Goal: Transaction & Acquisition: Purchase product/service

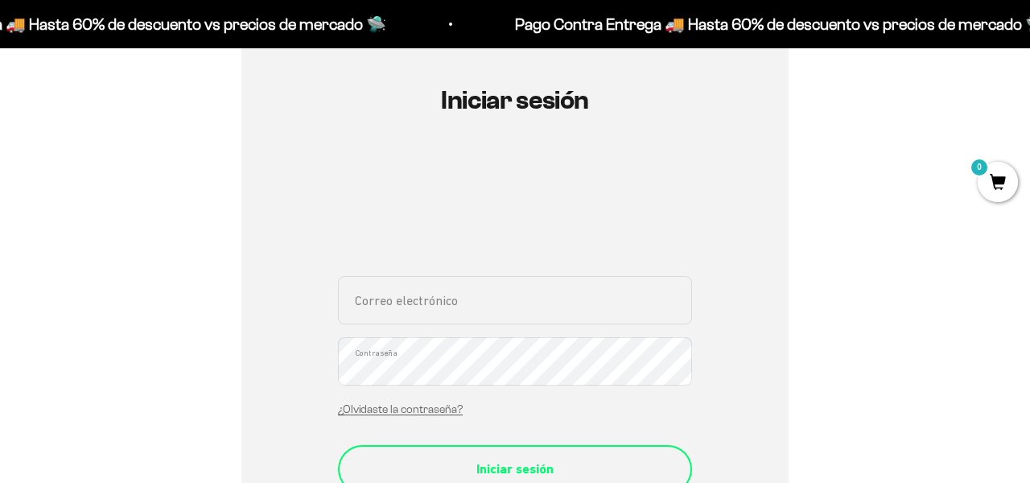
scroll to position [228, 0]
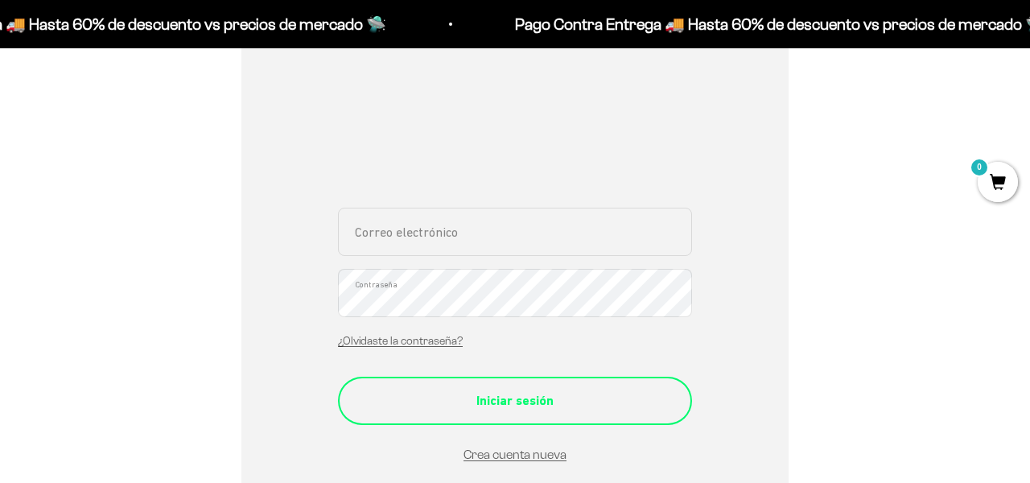
type input "juanparodriguez1979@gmail.com"
click at [510, 400] on div "Iniciar sesión" at bounding box center [515, 400] width 290 height 21
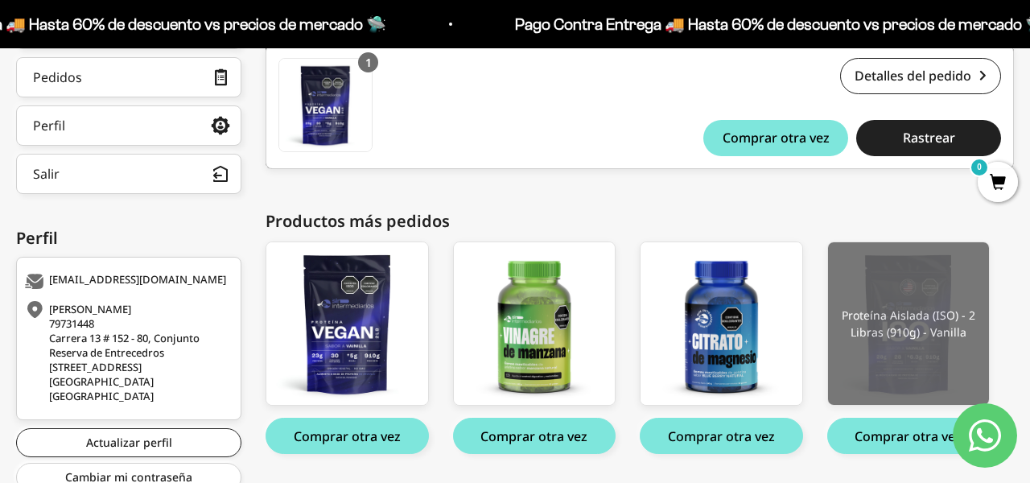
scroll to position [378, 0]
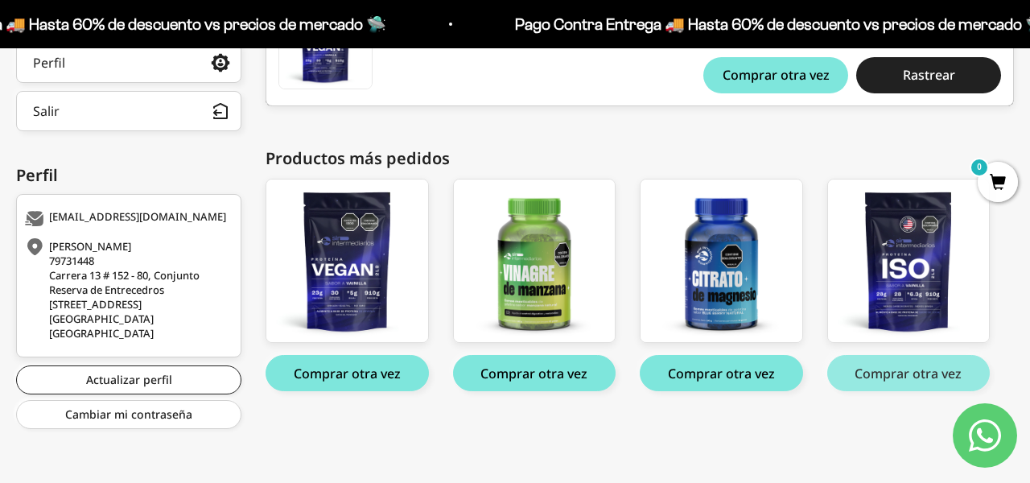
click at [900, 377] on button "Comprar otra vez" at bounding box center [908, 373] width 163 height 36
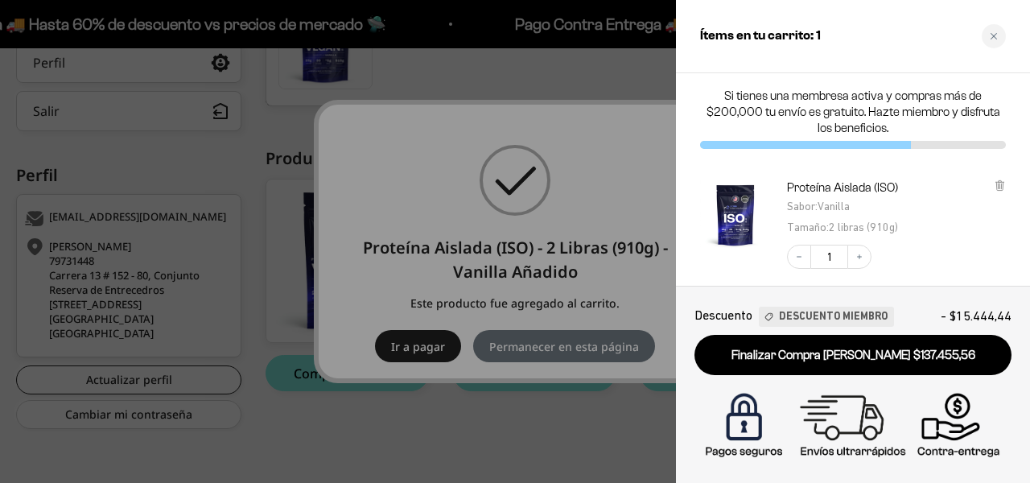
click at [277, 132] on div at bounding box center [515, 241] width 1030 height 483
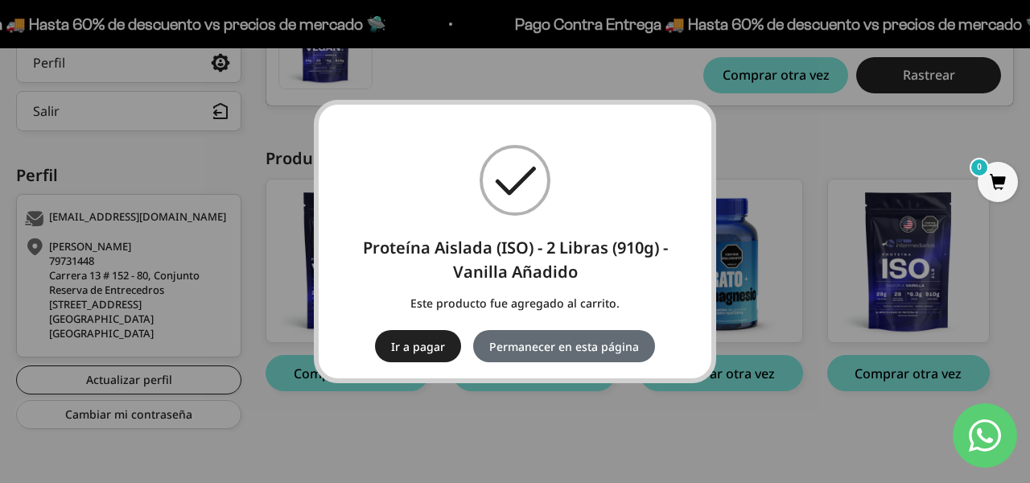
click at [562, 350] on button "Permanecer en esta página" at bounding box center [564, 346] width 182 height 32
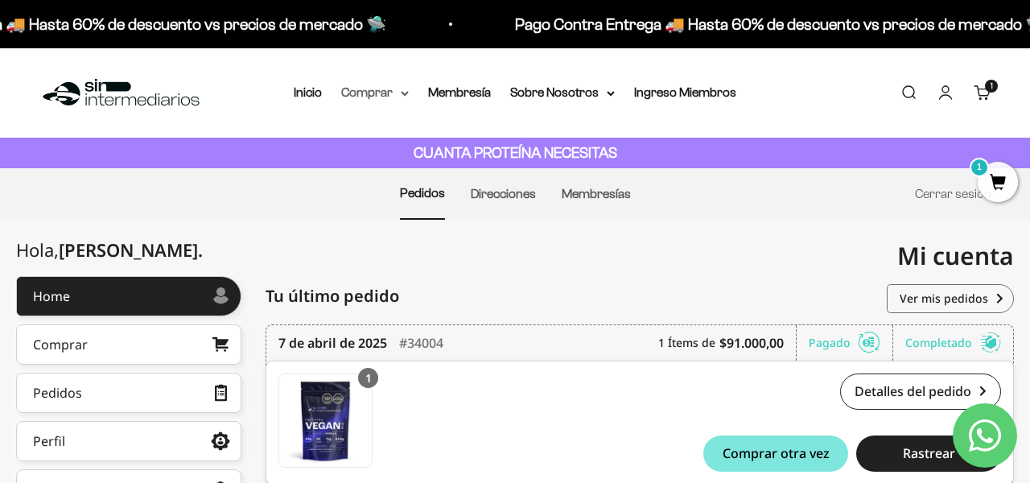
click at [408, 92] on icon at bounding box center [404, 93] width 6 height 3
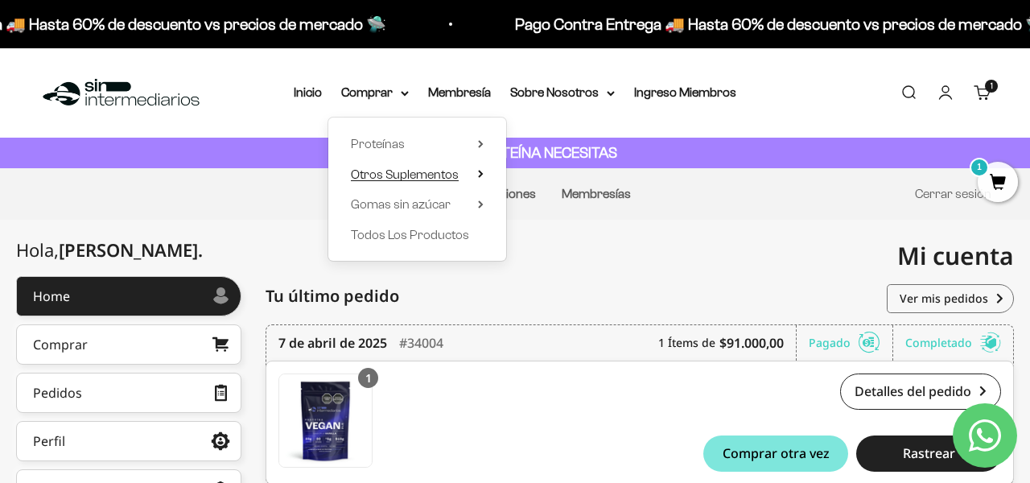
click at [388, 175] on span "Otros Suplementos" at bounding box center [405, 174] width 108 height 14
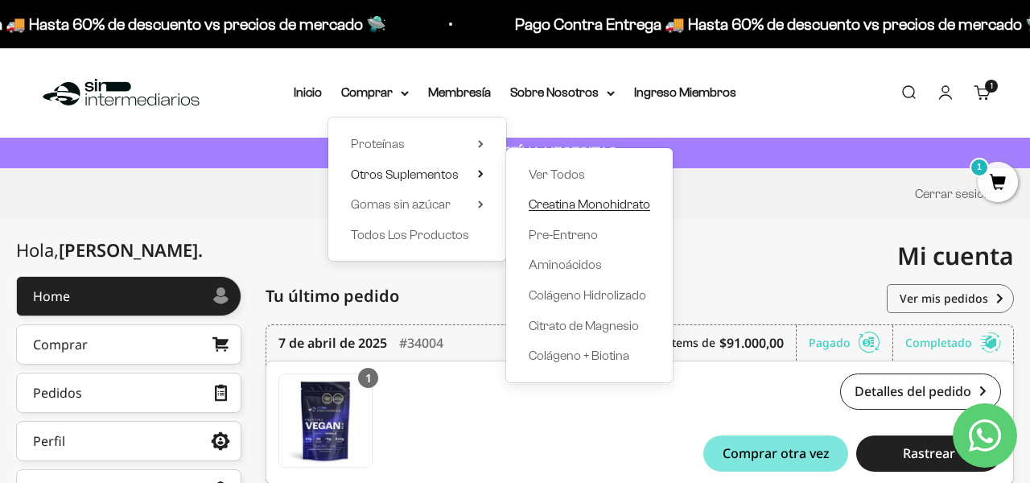
click at [583, 204] on span "Creatina Monohidrato" at bounding box center [589, 204] width 121 height 14
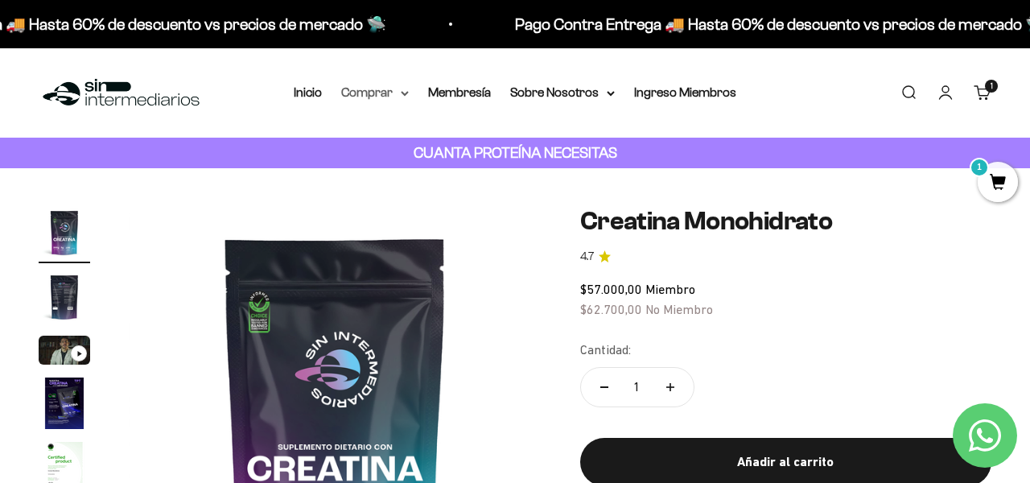
click at [406, 97] on summary "Comprar" at bounding box center [375, 92] width 68 height 21
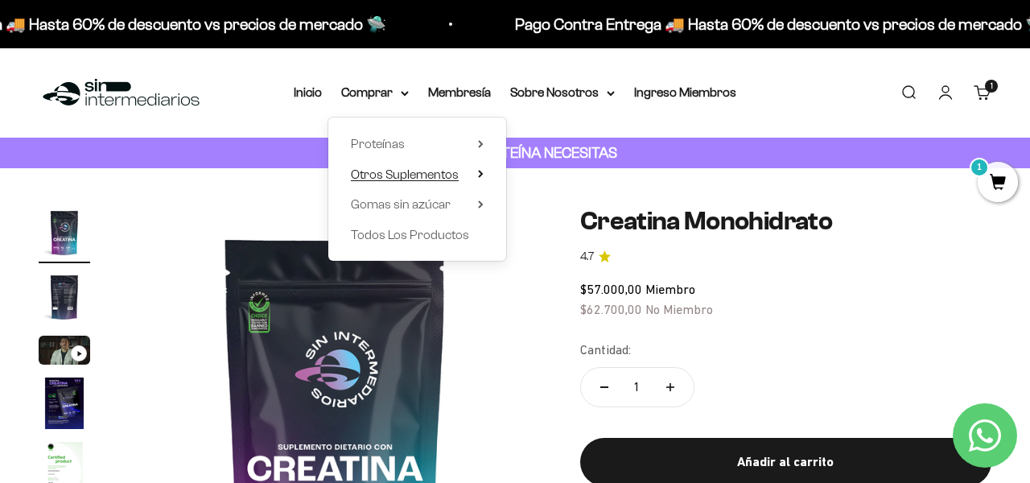
click at [434, 175] on span "Otros Suplementos" at bounding box center [405, 174] width 108 height 14
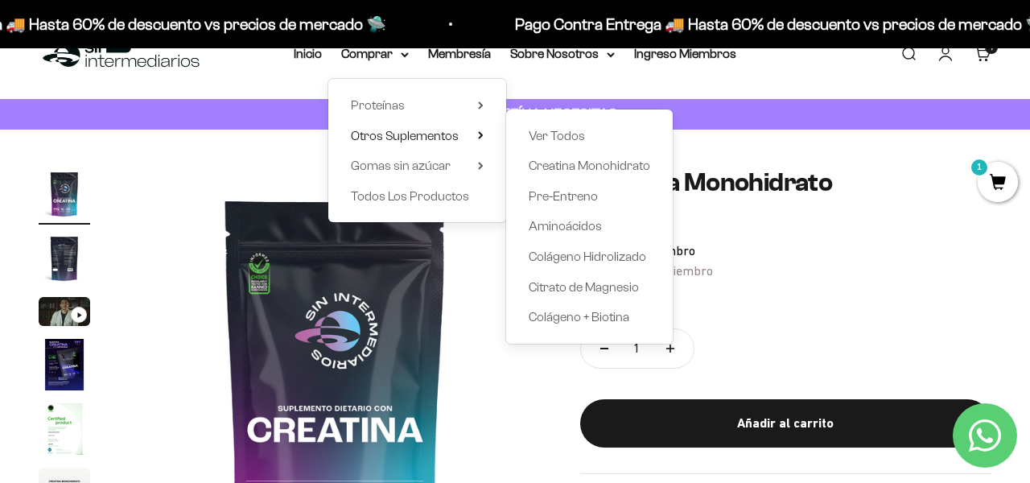
scroll to position [39, 0]
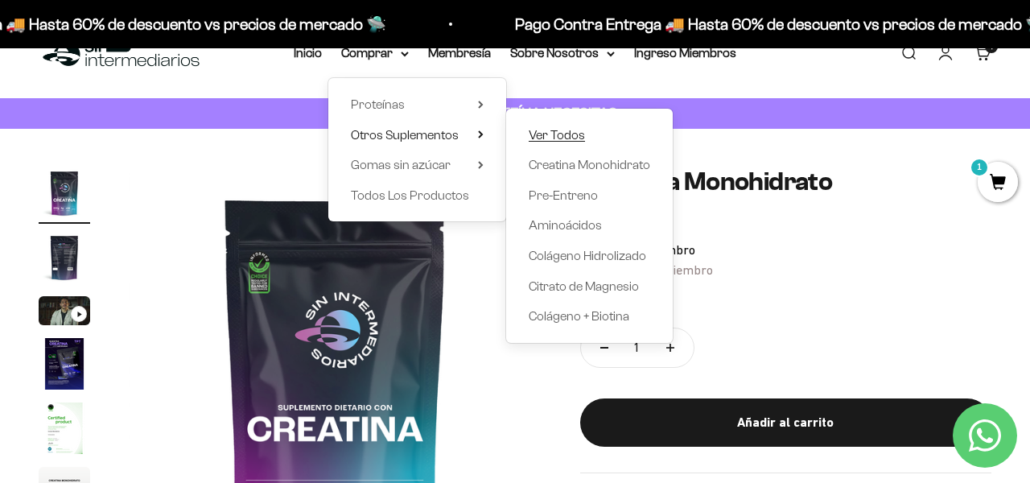
click at [566, 138] on span "Ver Todos" at bounding box center [557, 135] width 56 height 14
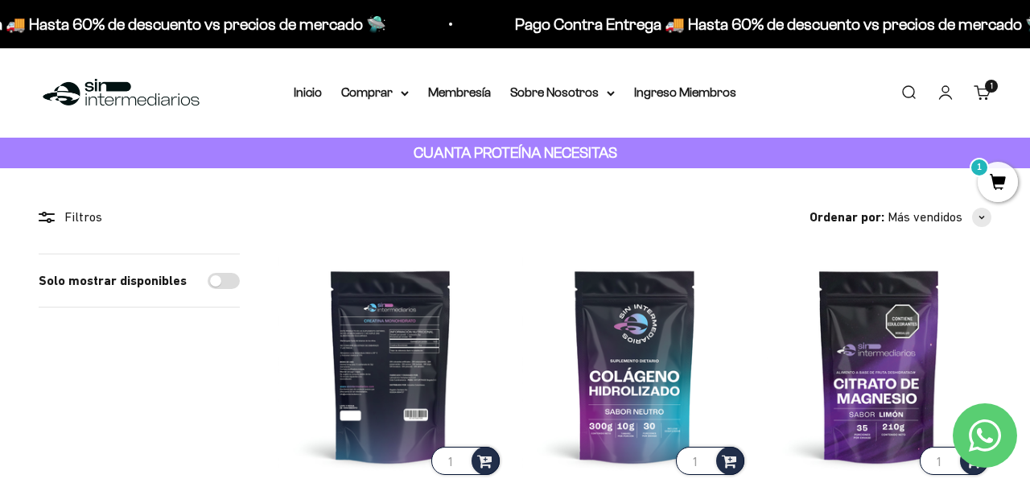
click at [393, 347] on img at bounding box center [390, 365] width 224 height 224
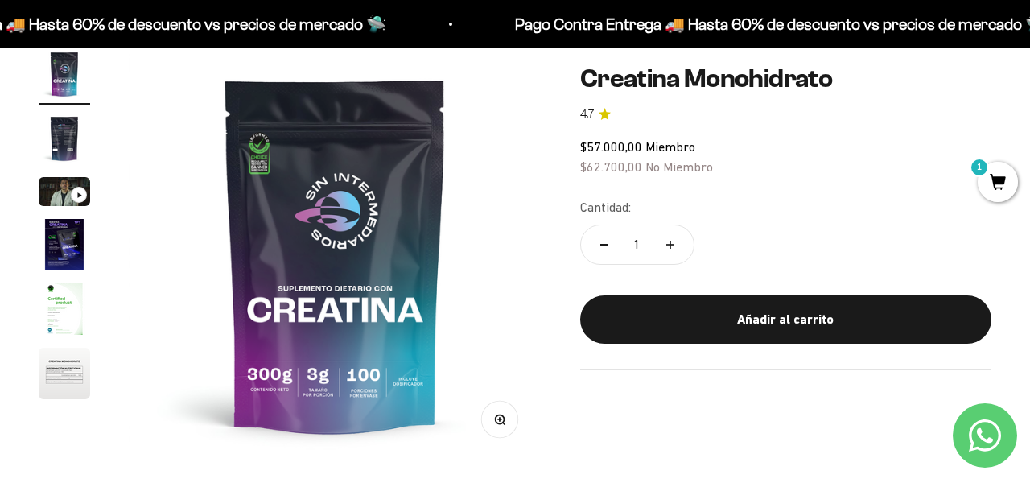
scroll to position [142, 0]
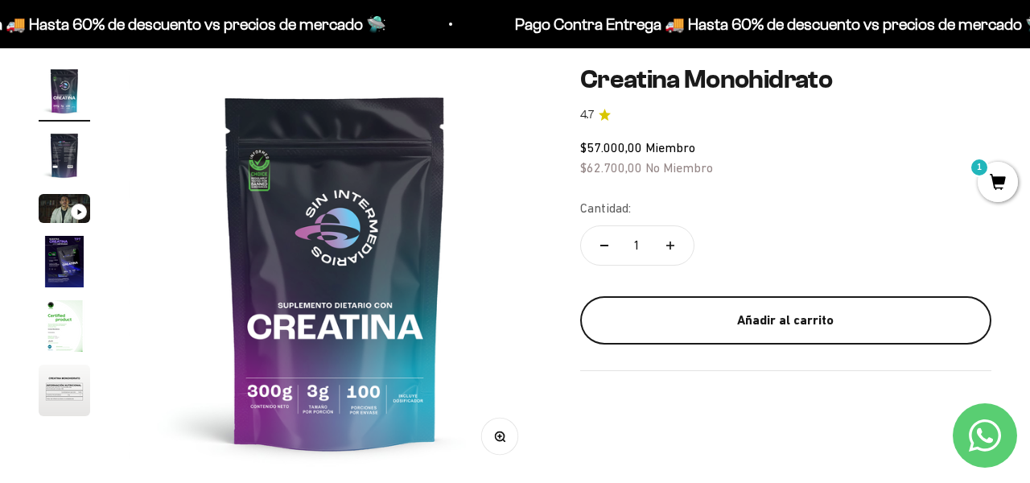
click at [843, 319] on div "Añadir al carrito" at bounding box center [785, 320] width 347 height 21
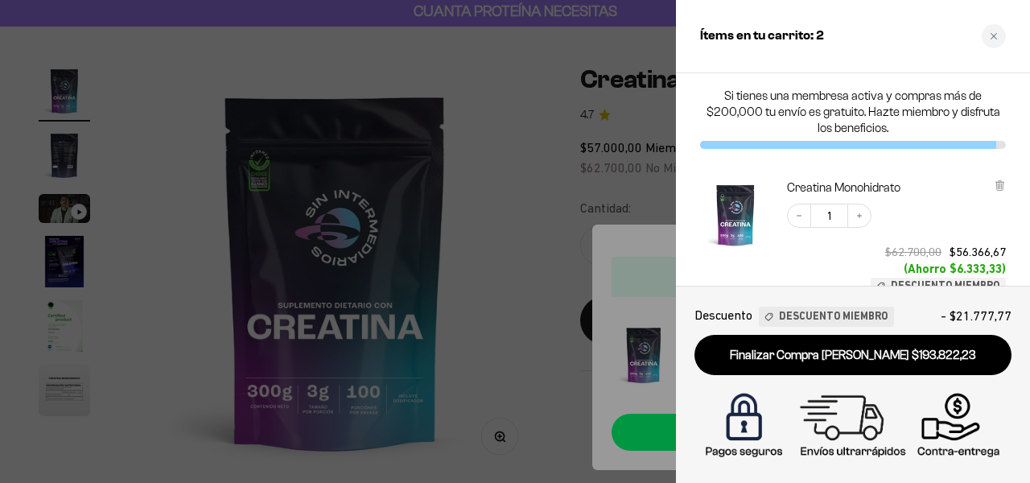
click at [550, 221] on div at bounding box center [515, 241] width 1030 height 483
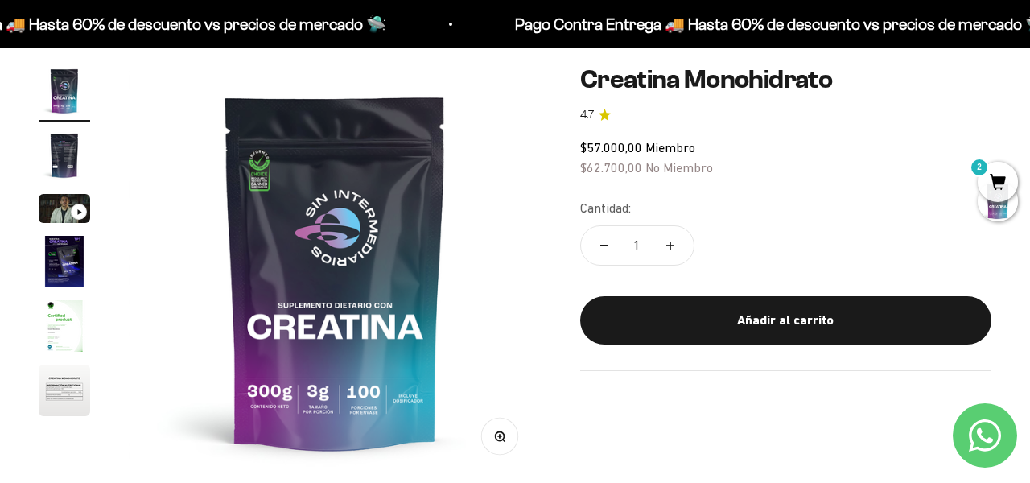
scroll to position [0, 0]
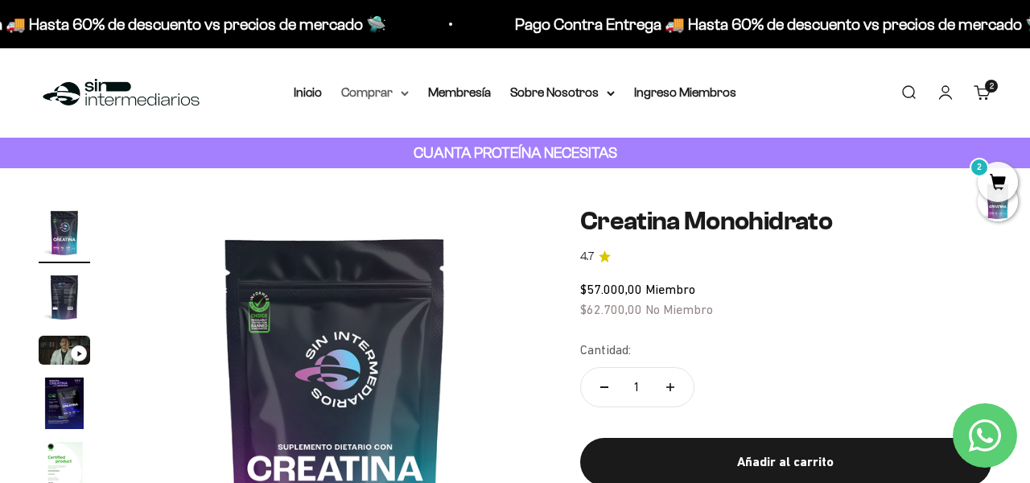
click at [401, 93] on icon at bounding box center [405, 94] width 8 height 6
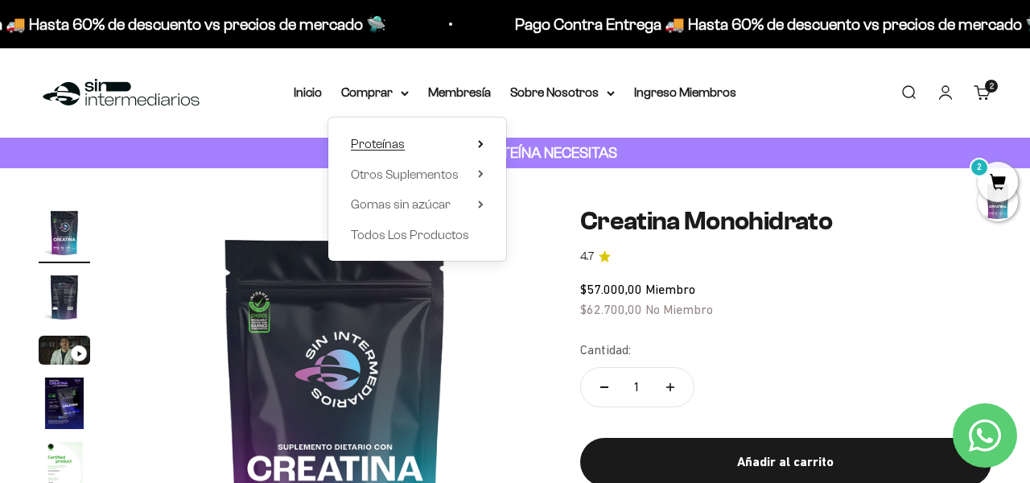
click at [385, 138] on span "Proteínas" at bounding box center [378, 144] width 54 height 14
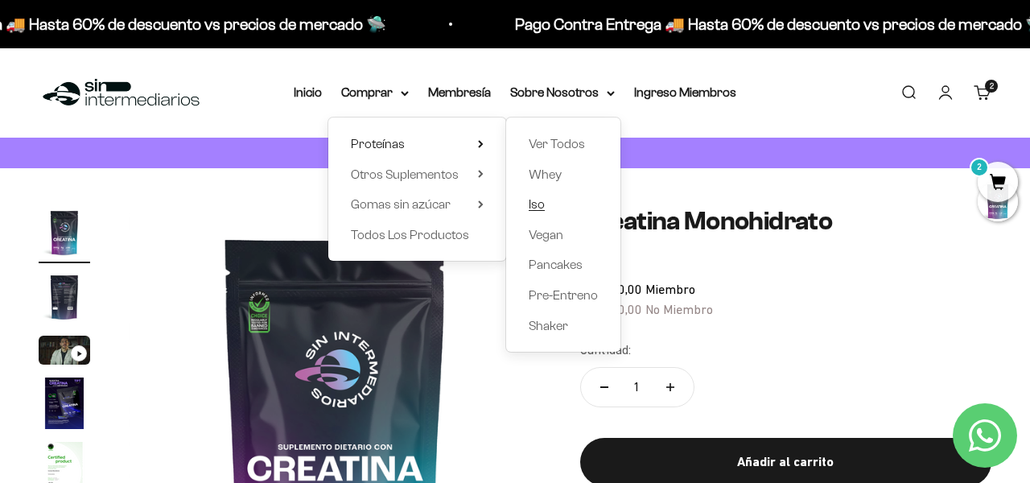
click at [535, 201] on span "Iso" at bounding box center [537, 204] width 16 height 14
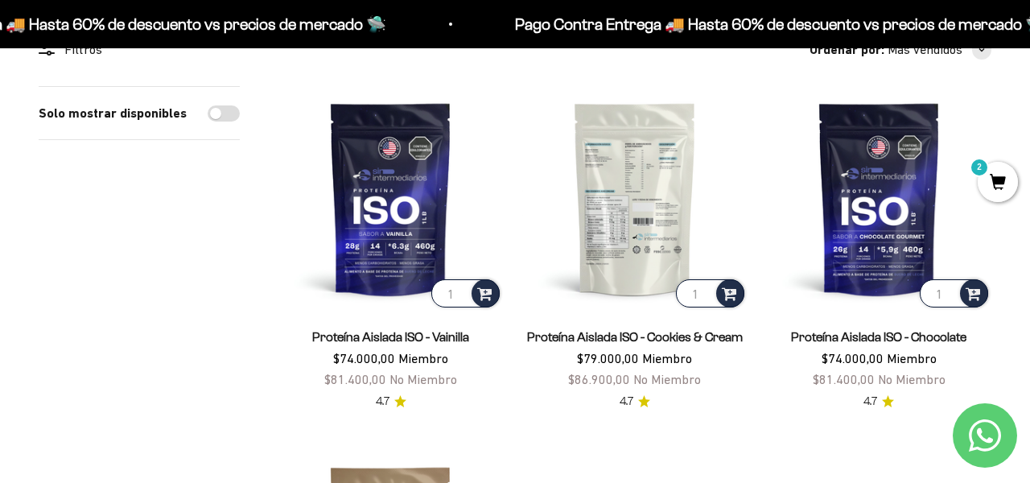
scroll to position [185, 0]
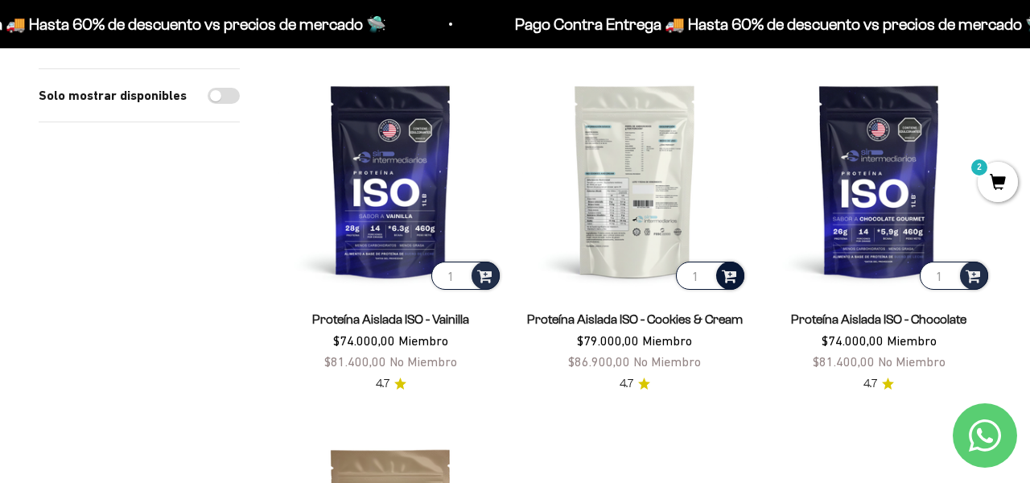
click at [731, 276] on span at bounding box center [729, 275] width 15 height 19
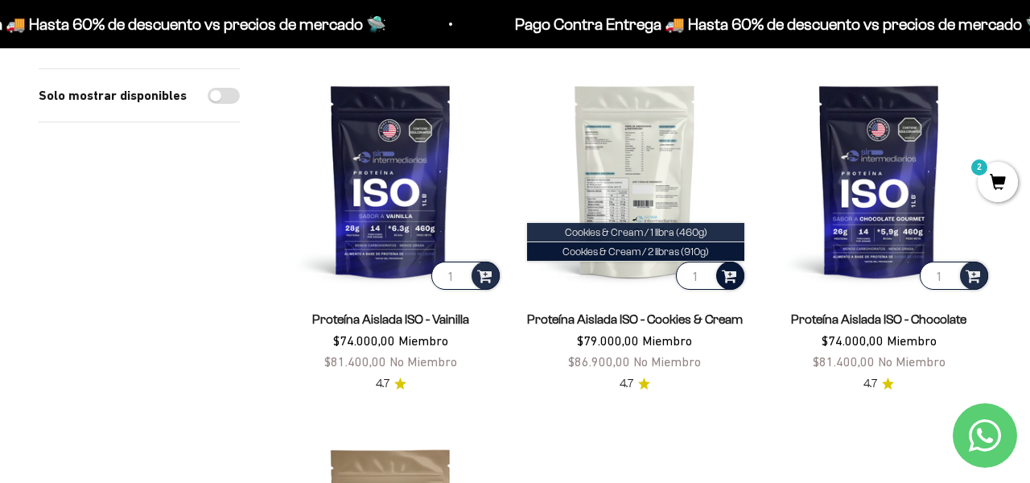
click at [642, 234] on span "Cookies & Cream / 1 libra (460g)" at bounding box center [636, 232] width 142 height 12
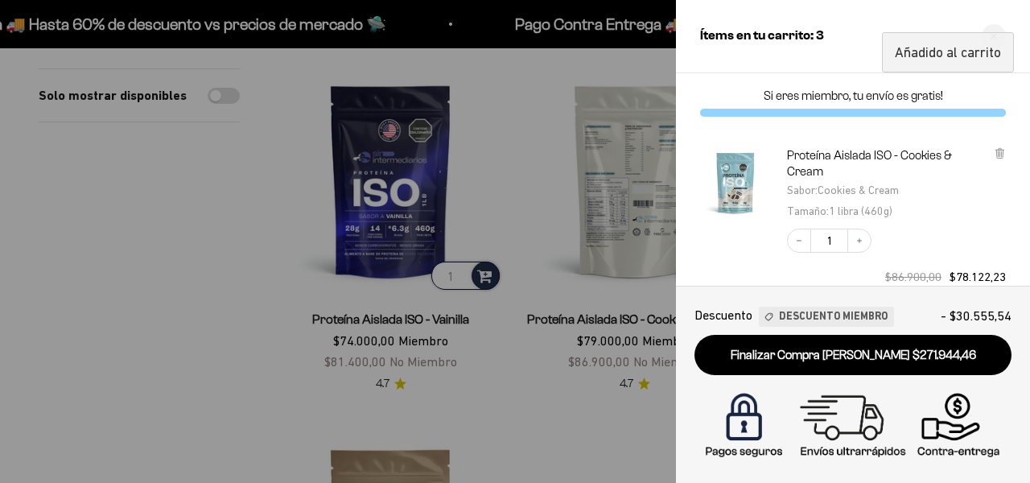
click at [545, 230] on div at bounding box center [515, 241] width 1030 height 483
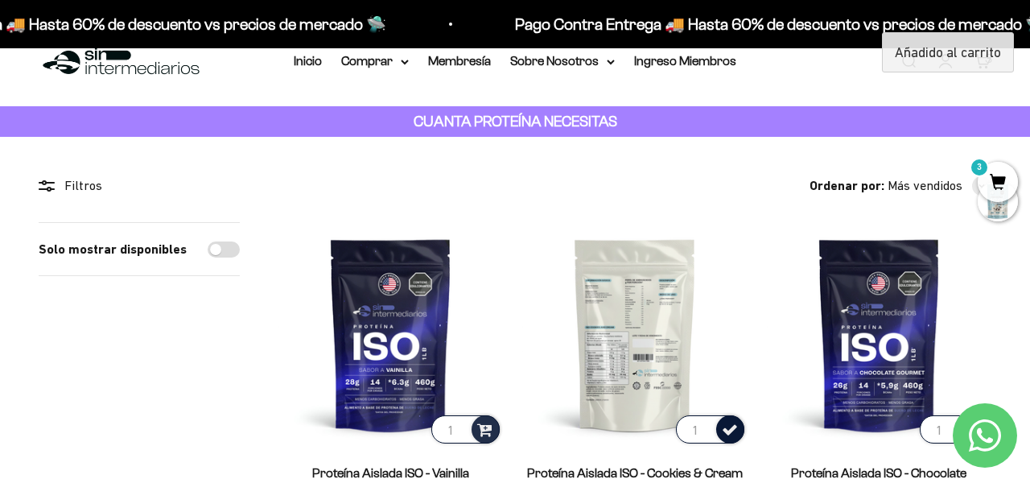
scroll to position [0, 0]
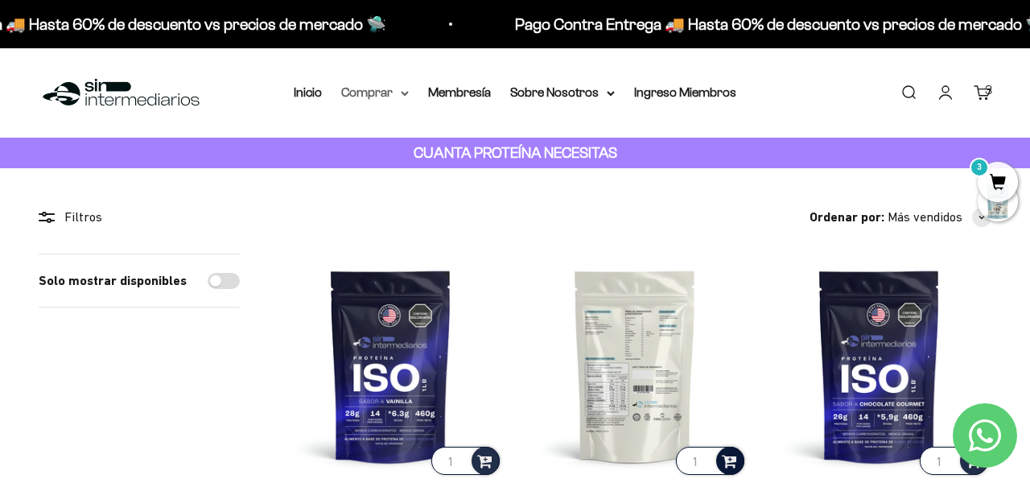
click at [403, 99] on summary "Comprar" at bounding box center [375, 92] width 68 height 21
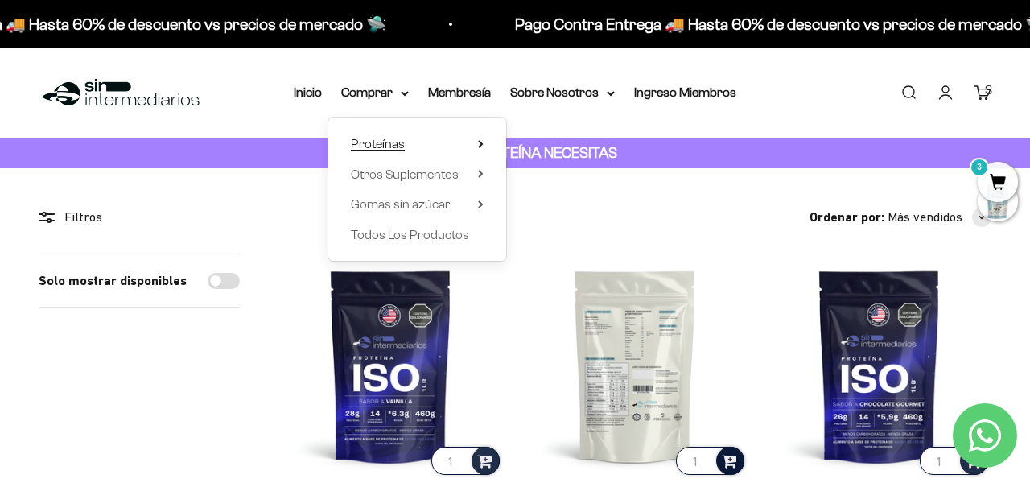
click at [396, 144] on span "Proteínas" at bounding box center [378, 144] width 54 height 14
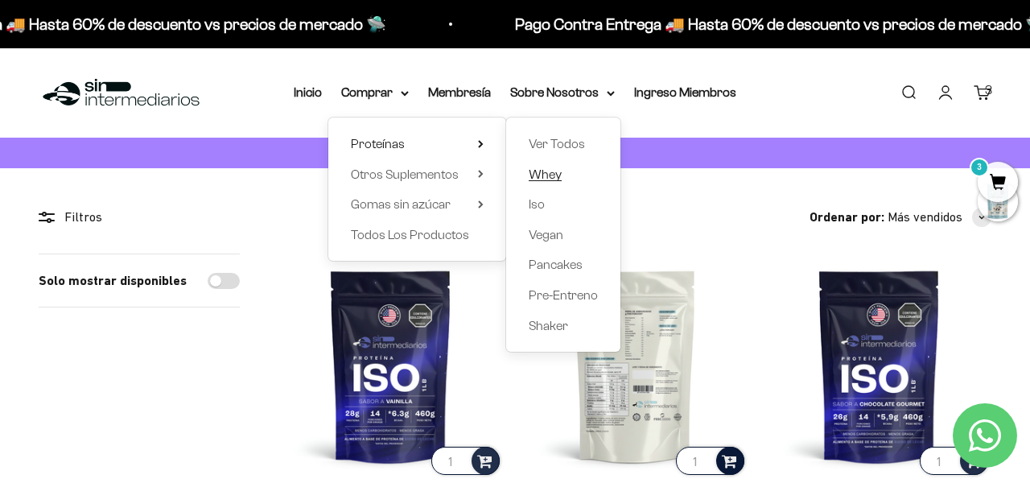
click at [544, 173] on span "Whey" at bounding box center [545, 174] width 33 height 14
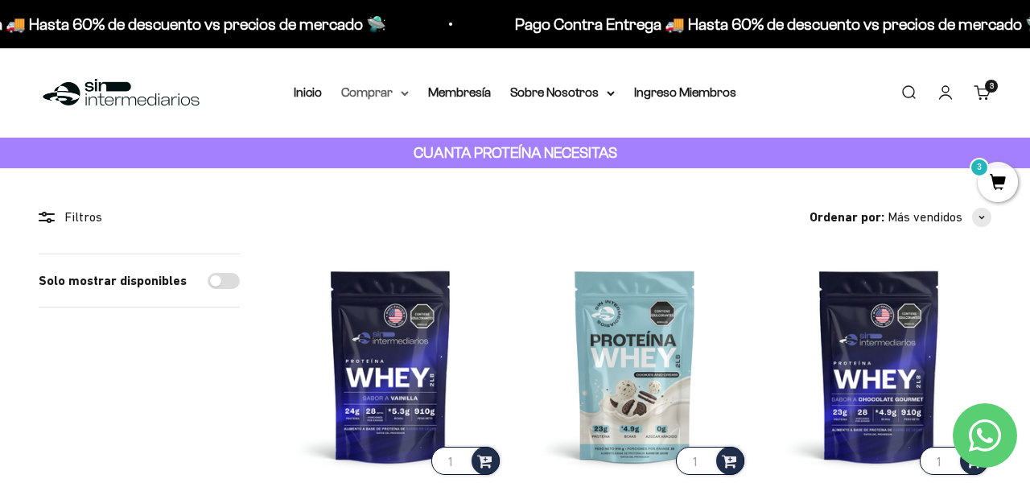
click at [406, 93] on icon at bounding box center [404, 93] width 6 height 3
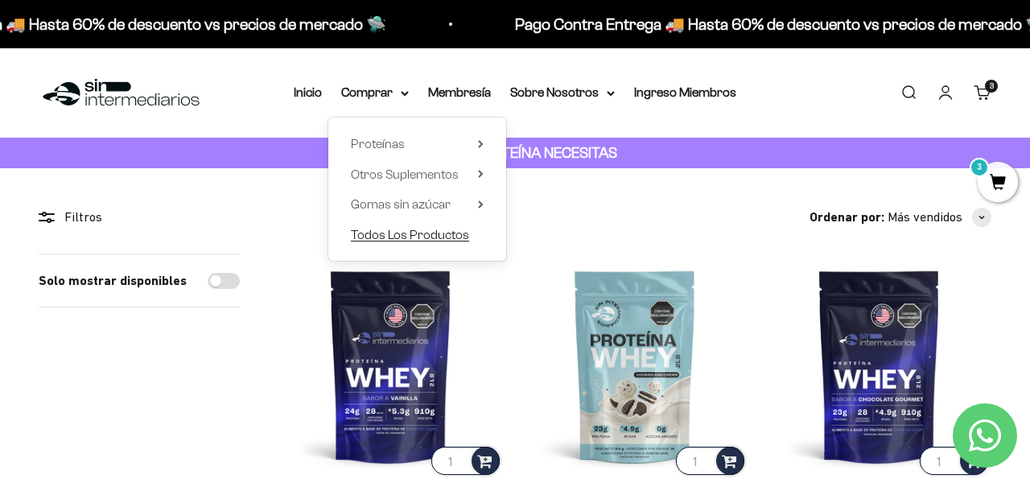
click at [414, 236] on span "Todos Los Productos" at bounding box center [410, 235] width 118 height 14
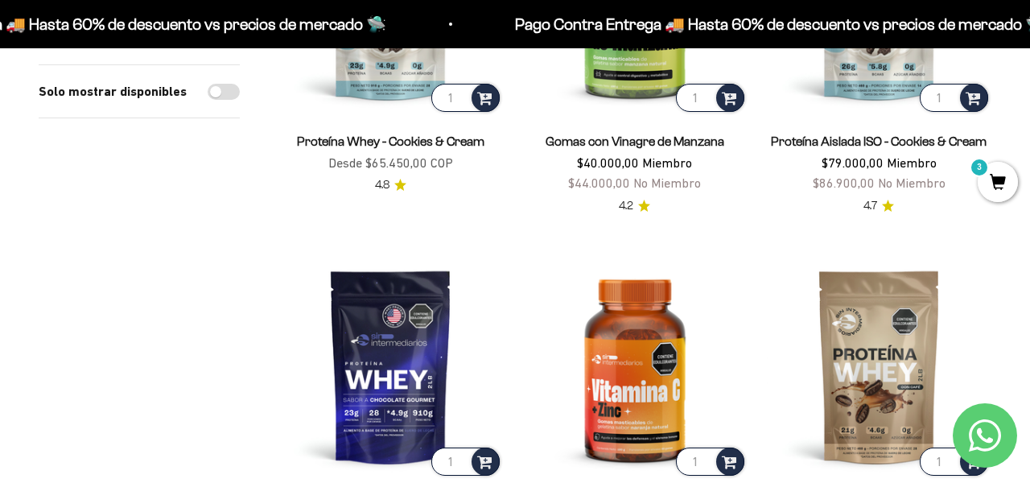
scroll to position [1989, 0]
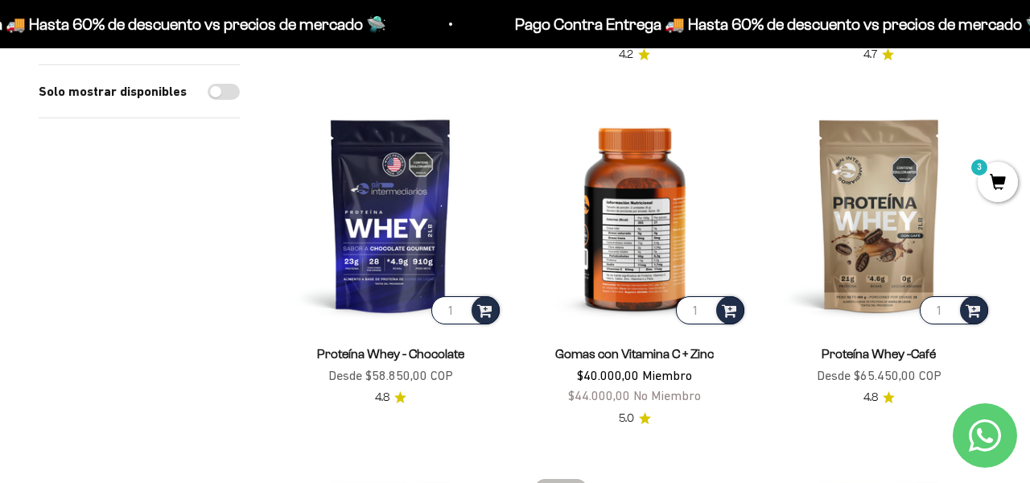
click at [640, 237] on img at bounding box center [634, 214] width 224 height 224
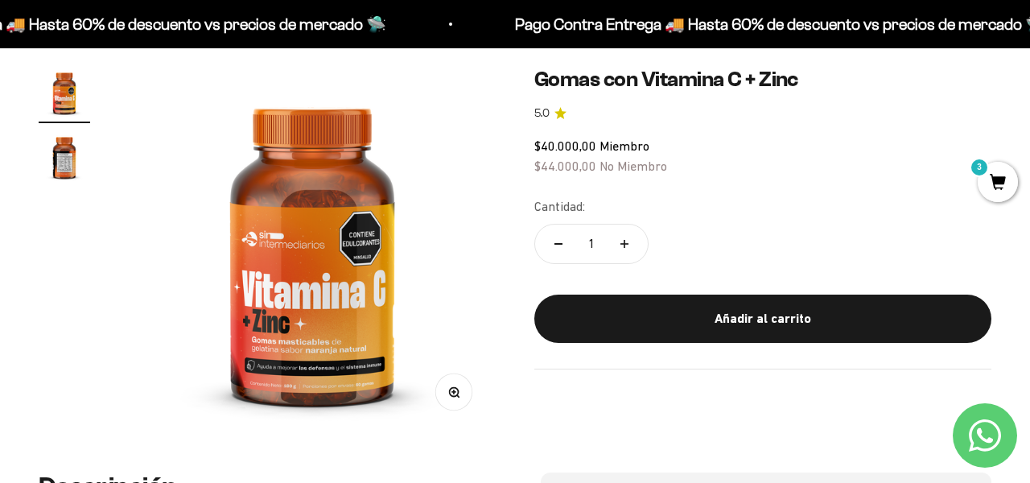
click at [345, 232] on img at bounding box center [312, 250] width 367 height 367
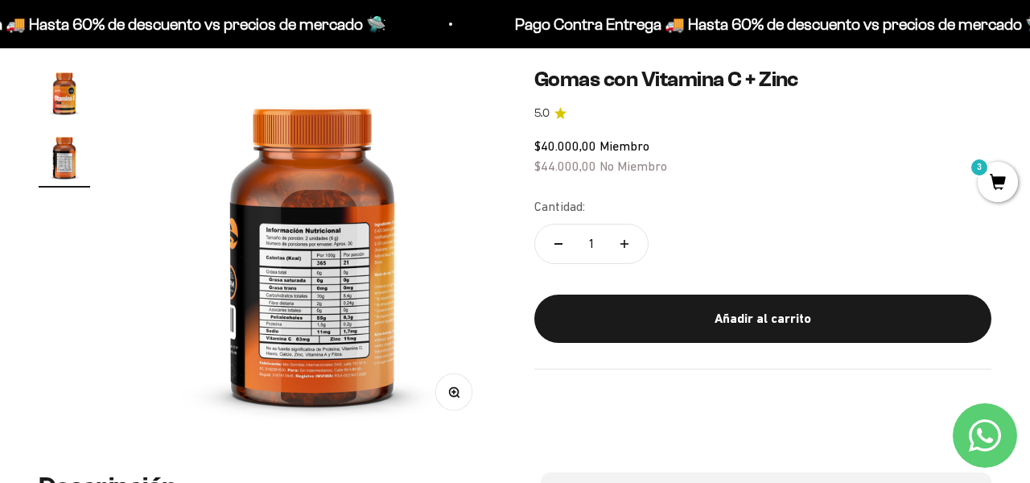
click at [345, 232] on img at bounding box center [312, 250] width 367 height 367
click at [316, 286] on img at bounding box center [312, 250] width 367 height 367
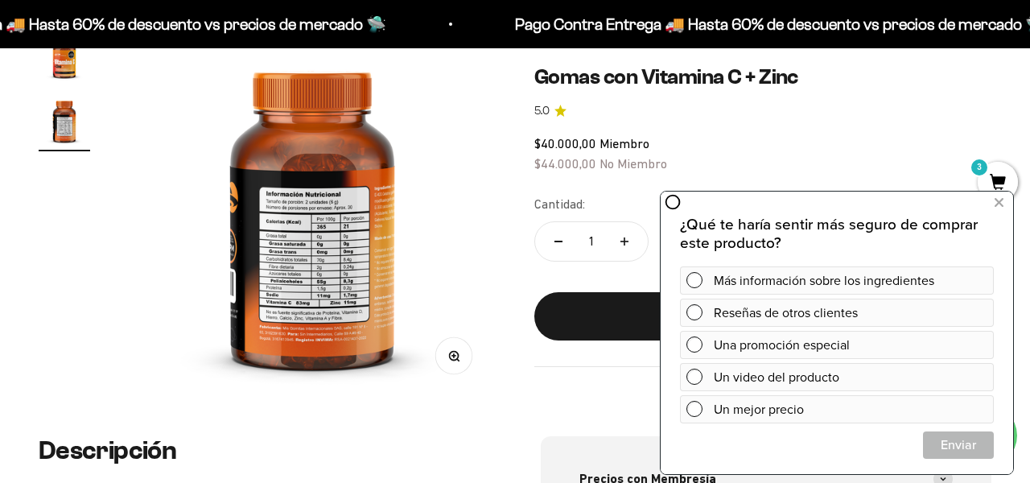
scroll to position [179, 0]
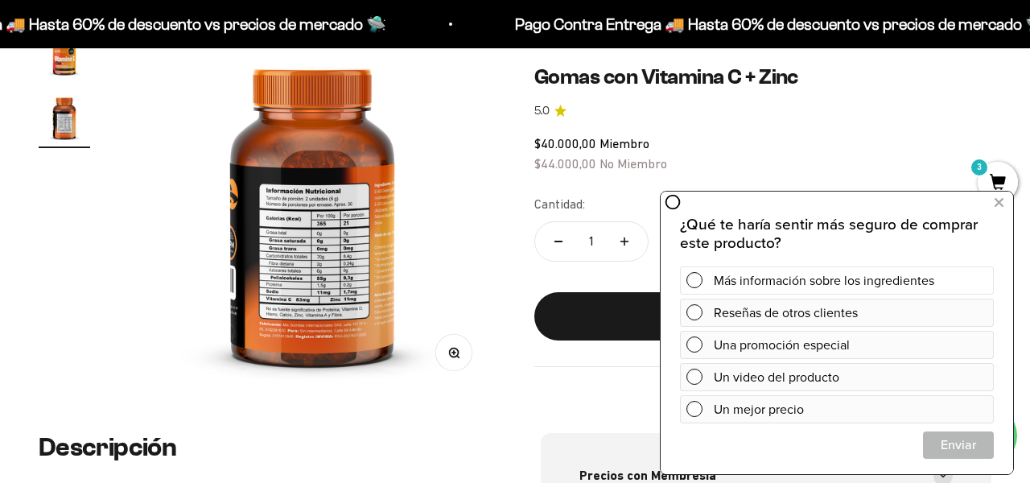
click at [695, 284] on span at bounding box center [694, 280] width 16 height 16
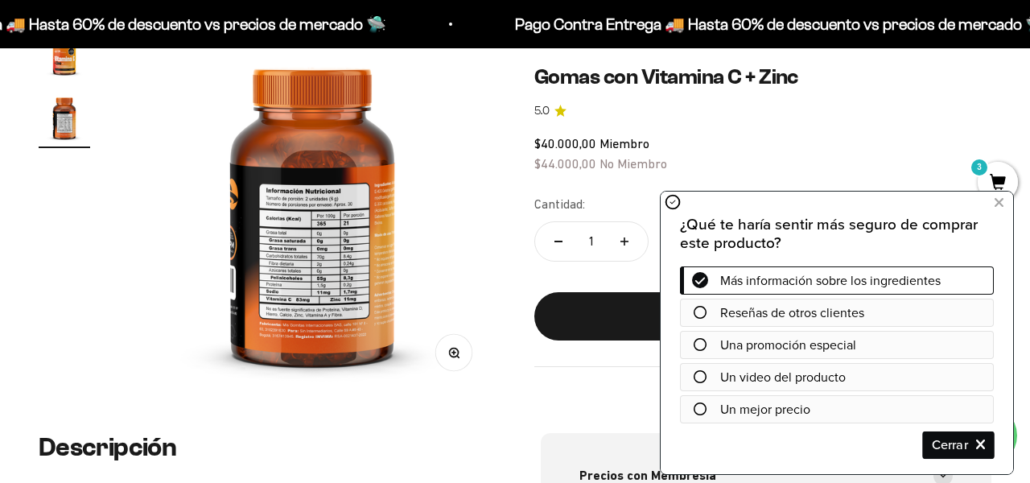
click at [983, 443] on span "Cerrar" at bounding box center [958, 444] width 69 height 28
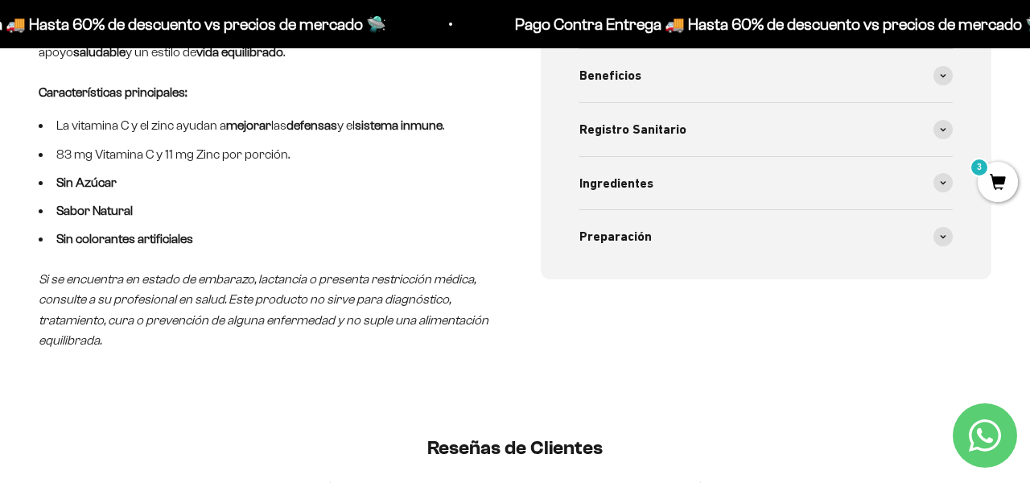
scroll to position [0, 0]
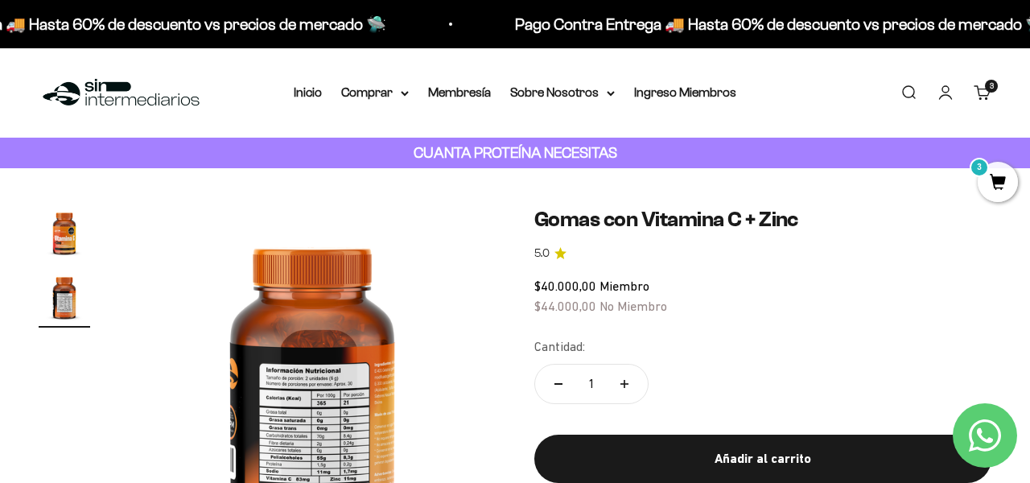
click at [988, 93] on link "Carrito 3 artículos 3" at bounding box center [983, 93] width 18 height 18
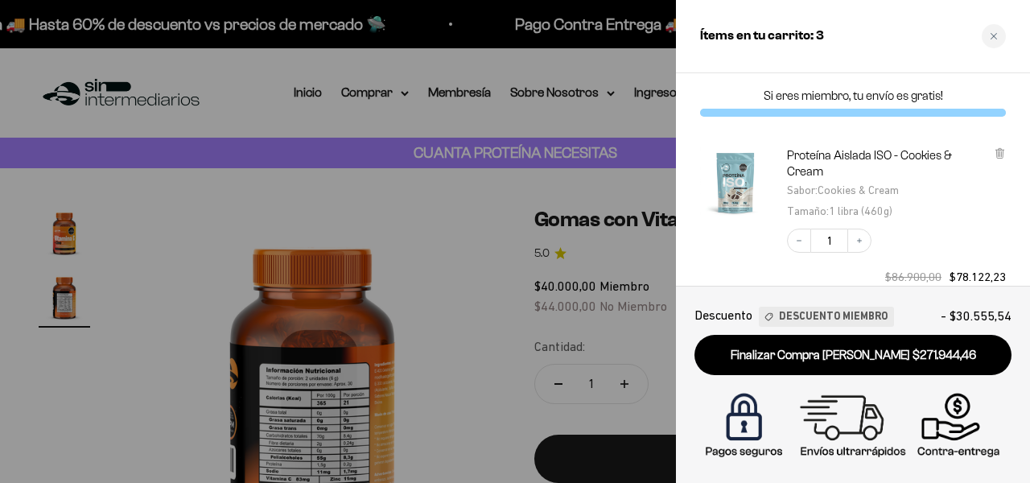
scroll to position [57, 0]
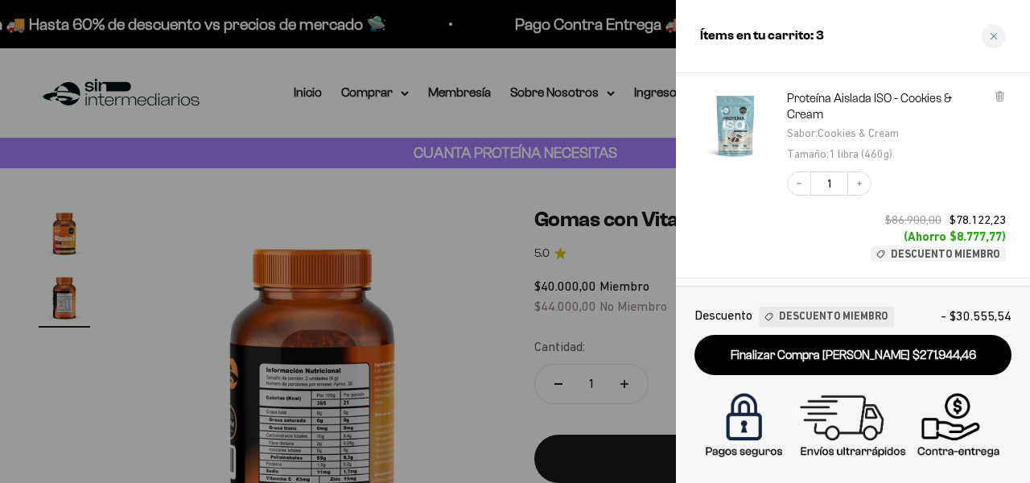
click at [740, 134] on img "Proteína Aislada ISO - Cookies &amp; Cream - Cookies &amp; Cream / 1 libra (460…" at bounding box center [735, 125] width 71 height 71
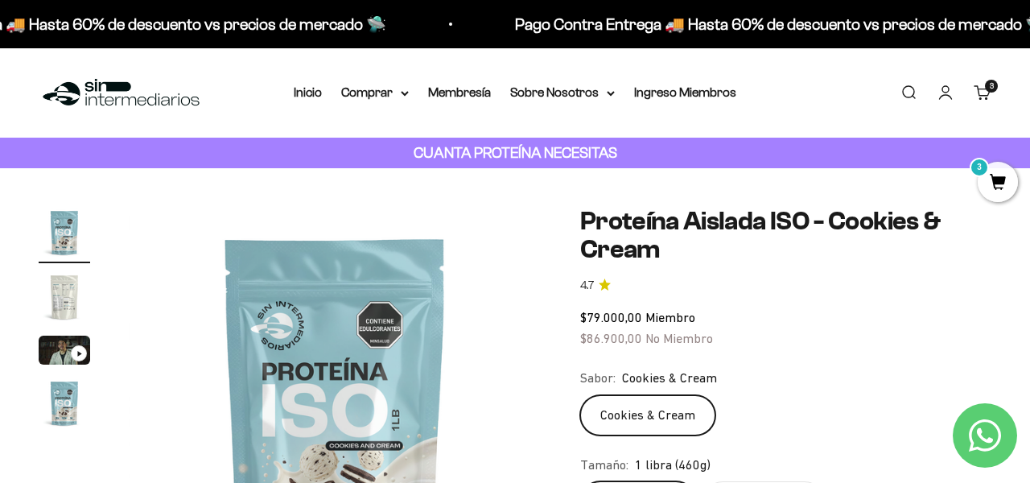
click at [990, 90] on cart-count "3 artículos 3" at bounding box center [991, 86] width 13 height 13
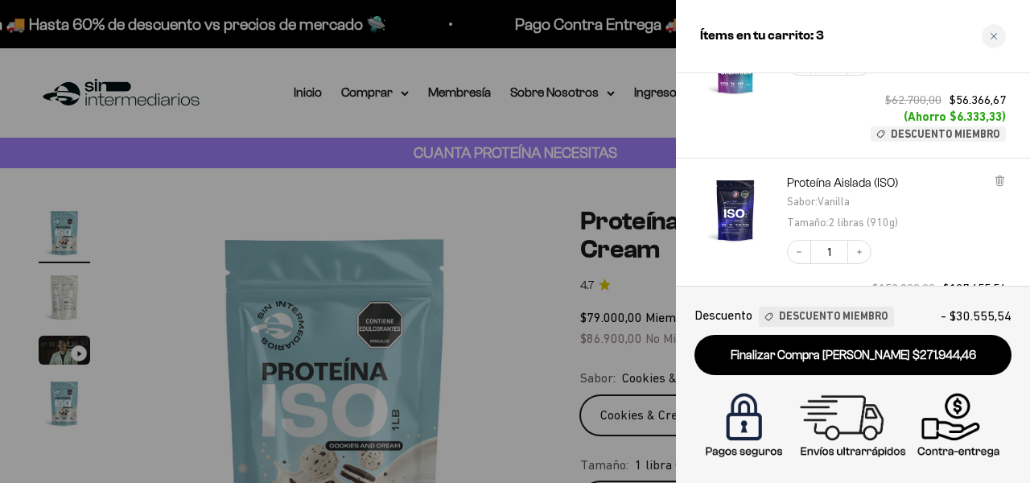
scroll to position [327, 0]
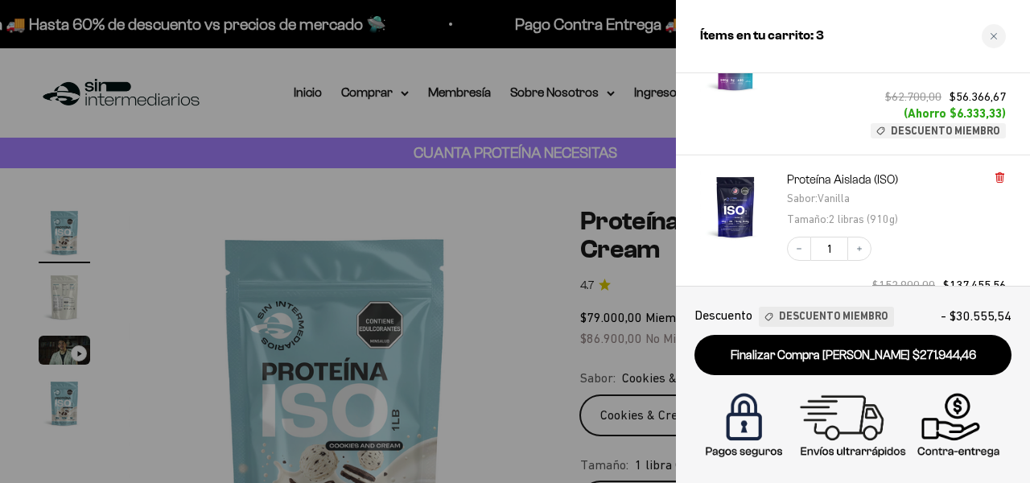
click at [1002, 177] on icon at bounding box center [999, 178] width 6 height 8
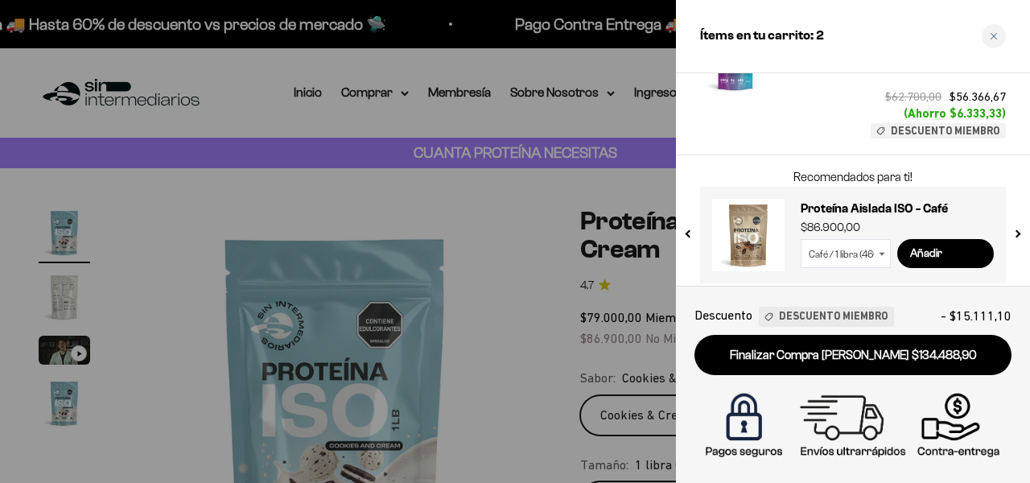
click at [407, 97] on div at bounding box center [515, 241] width 1030 height 483
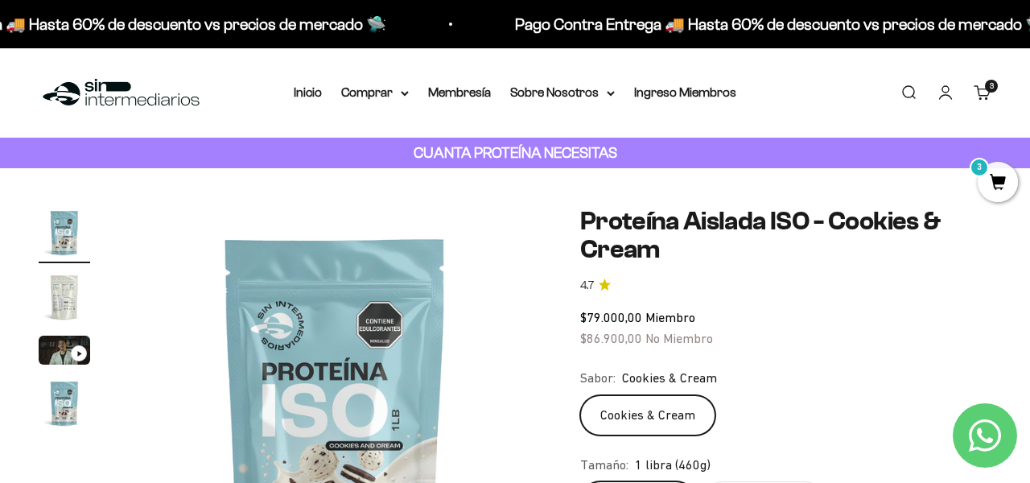
click at [407, 97] on summary "Comprar" at bounding box center [375, 92] width 68 height 21
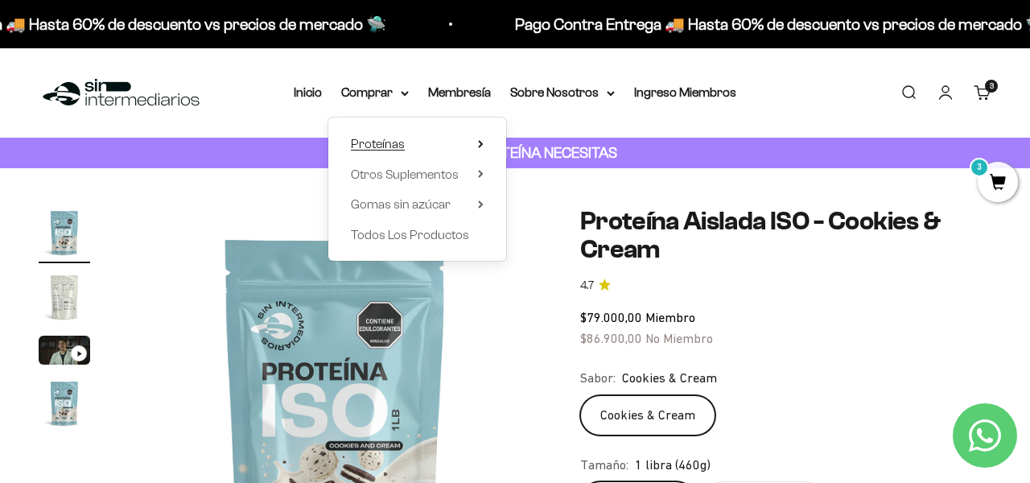
click at [392, 147] on span "Proteínas" at bounding box center [378, 144] width 54 height 14
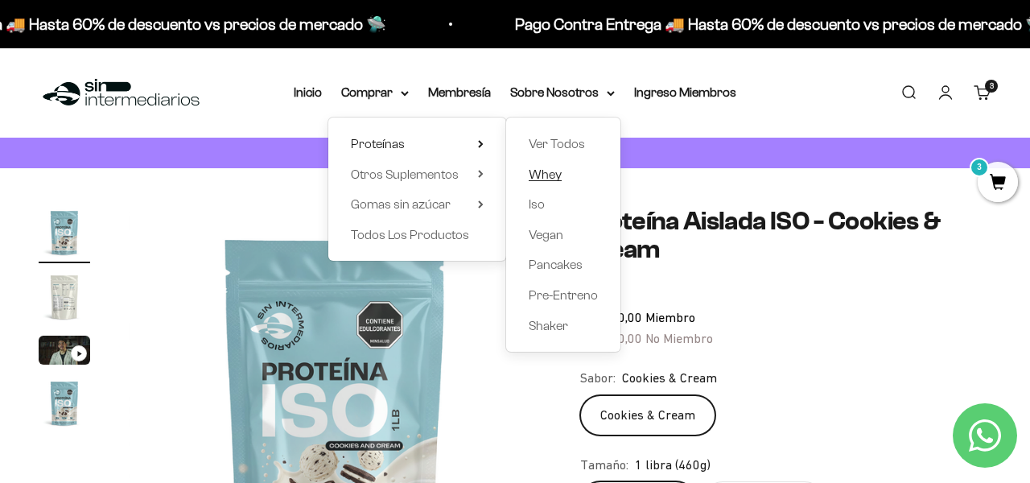
click at [550, 177] on span "Whey" at bounding box center [545, 174] width 33 height 14
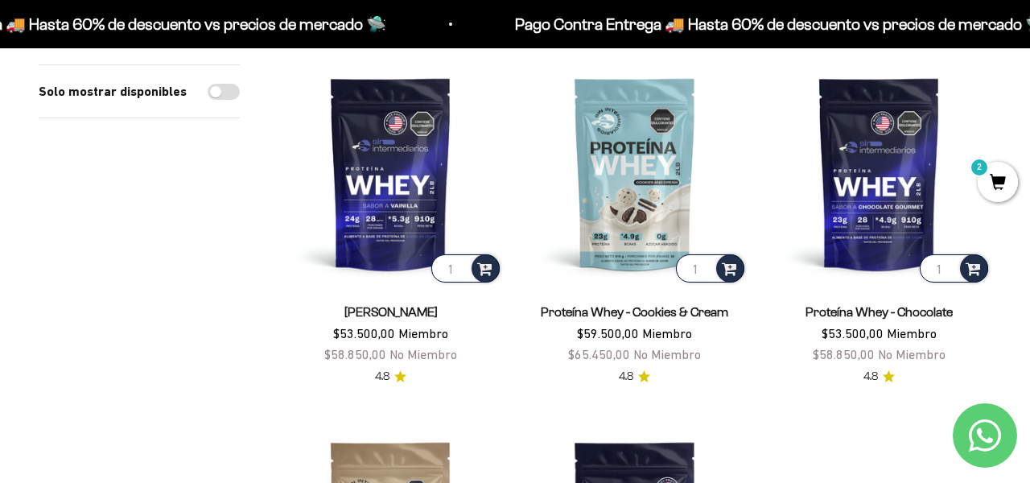
scroll to position [121, 0]
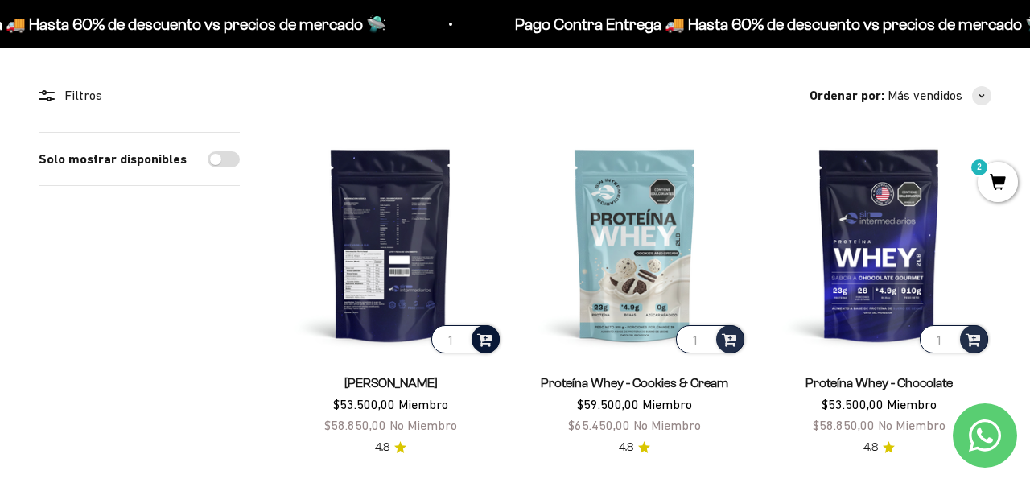
click at [484, 338] on span at bounding box center [484, 338] width 15 height 19
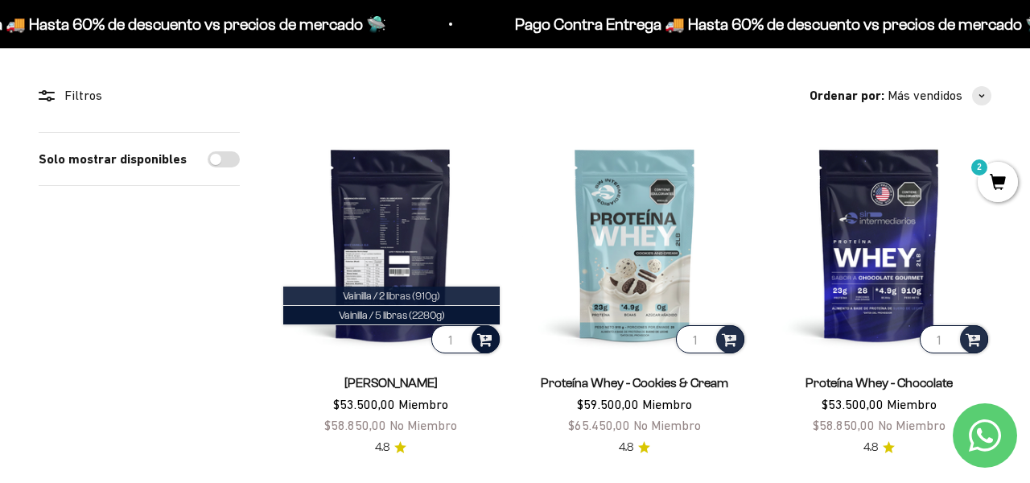
click at [415, 299] on span "Vainilla / 2 libras (910g)" at bounding box center [391, 296] width 97 height 12
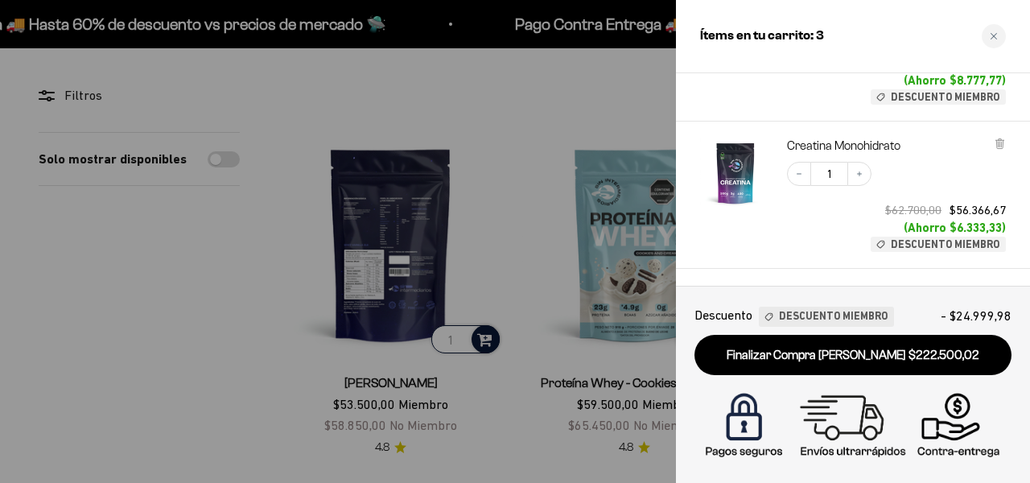
scroll to position [525, 0]
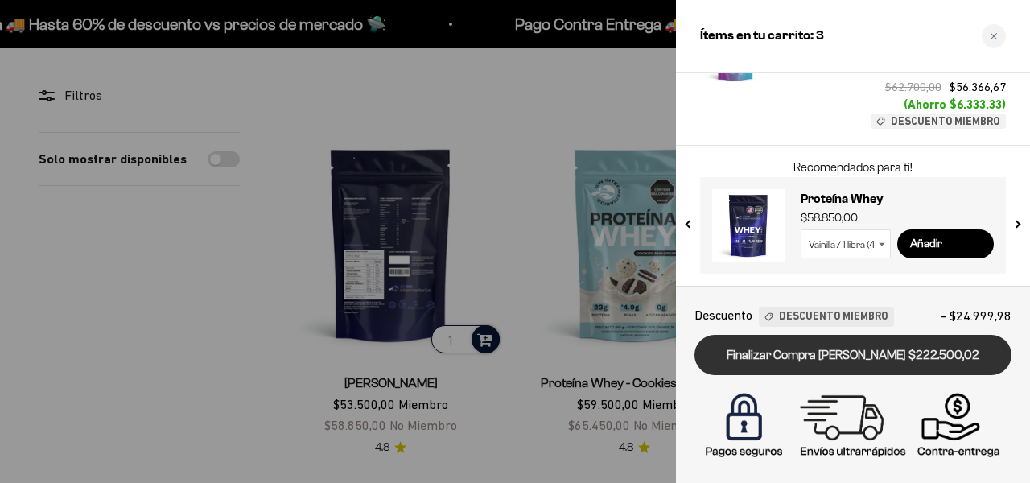
click at [838, 358] on link "Finalizar Compra [PERSON_NAME] $222.500,02" at bounding box center [852, 355] width 317 height 41
